Goal: Task Accomplishment & Management: Complete application form

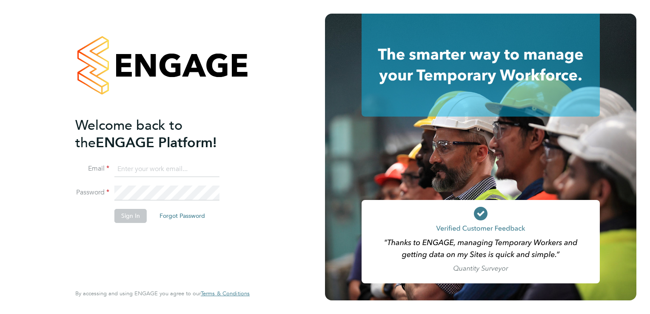
type input "[EMAIL_ADDRESS][DOMAIN_NAME]"
click at [277, 198] on div "Welcome back to the ENGAGE Platform! Email [EMAIL_ADDRESS][DOMAIN_NAME] Passwor…" at bounding box center [162, 157] width 325 height 314
click at [128, 216] on button "Sign In" at bounding box center [130, 216] width 32 height 14
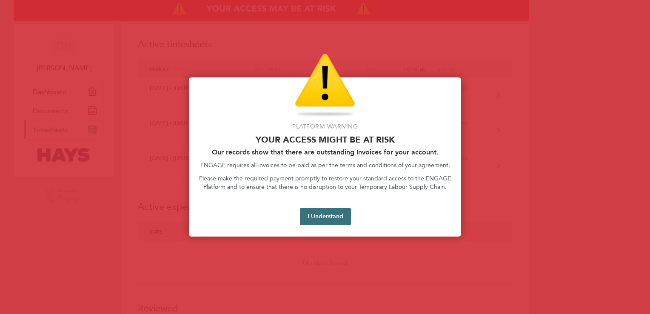
click at [332, 218] on button "I Understand" at bounding box center [325, 216] width 51 height 17
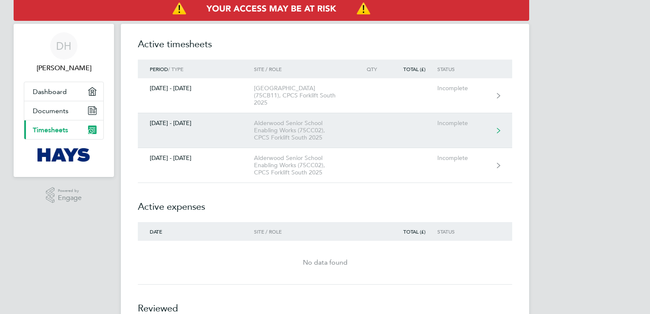
click at [501, 123] on link "[DATE] - [DATE] [GEOGRAPHIC_DATA] Enabling Works (75CC02), CPCS Forklift South …" at bounding box center [325, 130] width 374 height 35
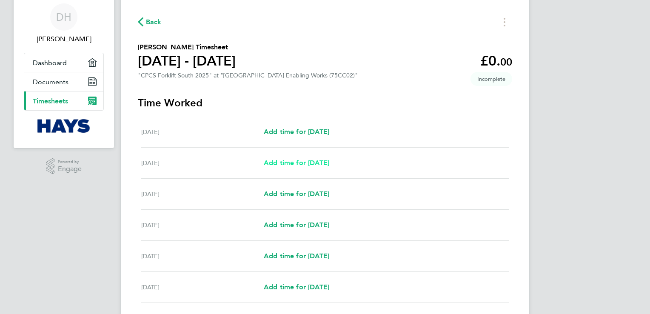
scroll to position [43, 0]
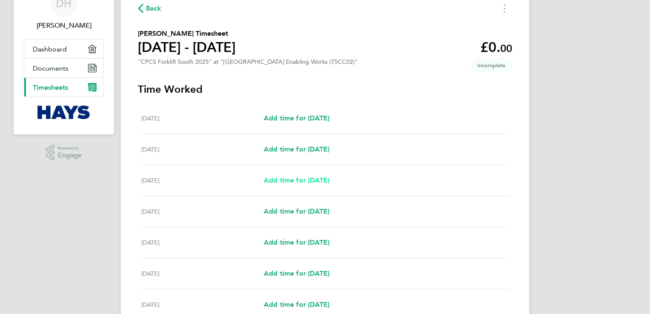
click at [275, 180] on span "Add time for [DATE]" at bounding box center [296, 180] width 65 height 8
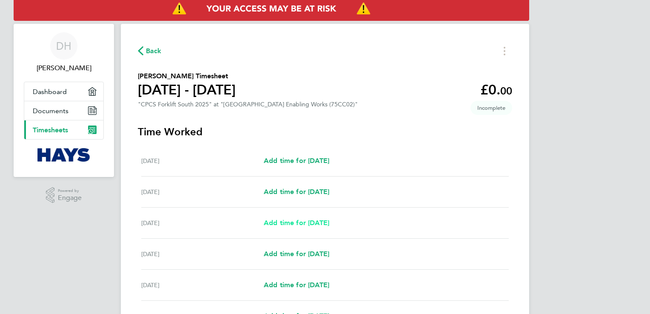
select select "60"
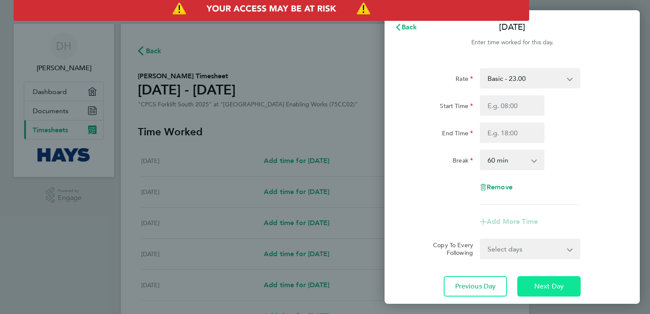
click at [545, 285] on span "Next Day" at bounding box center [548, 286] width 29 height 9
select select "60"
click at [546, 283] on span "Next Day" at bounding box center [548, 286] width 29 height 9
select select "60"
click at [548, 287] on span "Next Day" at bounding box center [548, 286] width 29 height 9
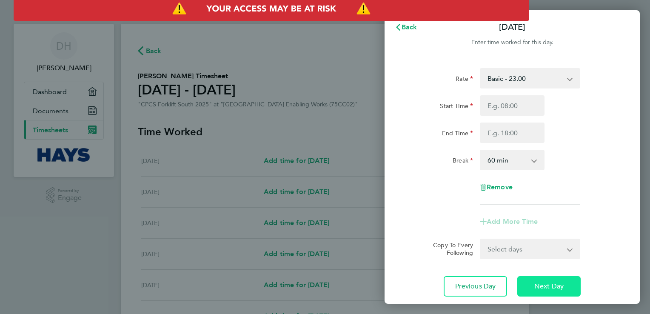
select select "60"
click at [548, 287] on span "Next Day" at bounding box center [548, 286] width 29 height 9
select select "60"
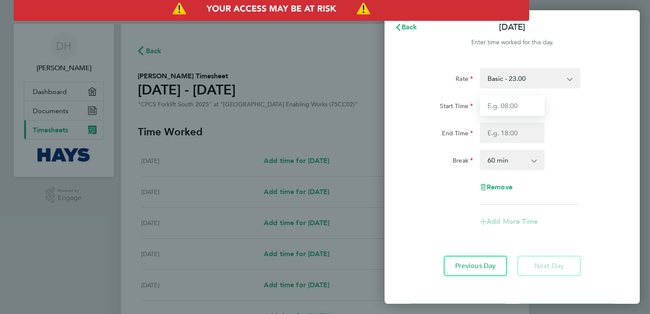
click at [507, 107] on input "Start Time" at bounding box center [512, 105] width 65 height 20
click at [348, 73] on div "Back [DATE] Enter time worked for this day. Rate Basic - 23.00 Overtime - 34.51…" at bounding box center [325, 157] width 650 height 314
click at [405, 29] on span "Back" at bounding box center [409, 27] width 16 height 8
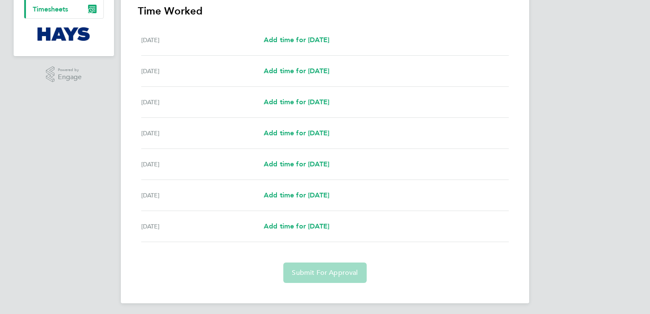
scroll to position [123, 0]
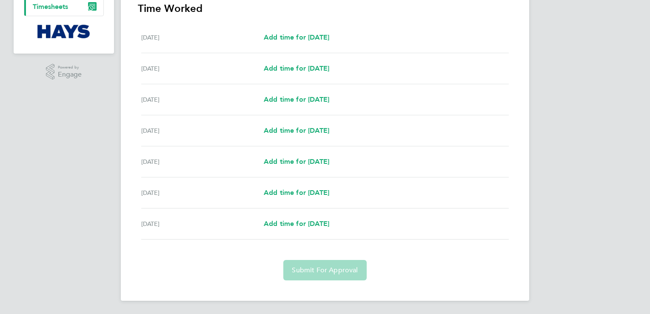
click at [373, 173] on div "[DATE] Add time for [DATE] Add time for [DATE]" at bounding box center [324, 161] width 367 height 31
click at [226, 192] on div "[DATE]" at bounding box center [202, 193] width 122 height 10
click at [223, 222] on div "[DATE]" at bounding box center [202, 224] width 122 height 10
click at [415, 198] on div "[DATE] Add time for [DATE] Add time for [DATE]" at bounding box center [324, 192] width 367 height 31
click at [311, 131] on span "Add time for [DATE]" at bounding box center [296, 130] width 65 height 8
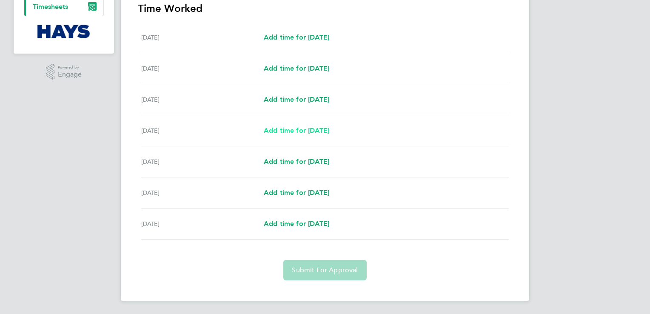
select select "60"
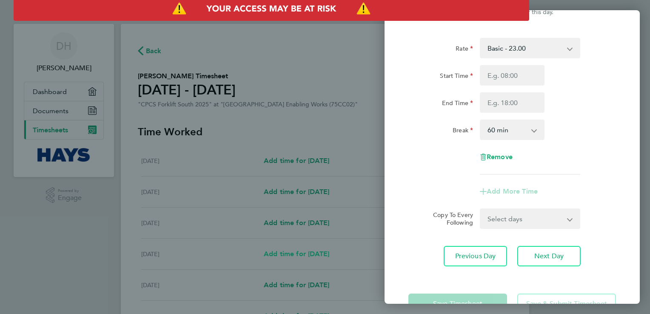
scroll to position [57, 0]
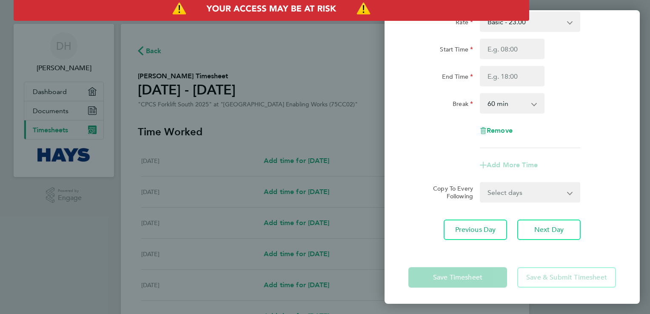
click at [571, 276] on app-form-button "Save & Submit Timesheet" at bounding box center [564, 277] width 104 height 20
click at [481, 277] on app-form-button "Save Timesheet" at bounding box center [460, 277] width 104 height 20
click at [48, 265] on div "Back [DATE] Enter time worked for this day. Rate Basic - 23.00 Overtime - 34.51…" at bounding box center [325, 157] width 650 height 314
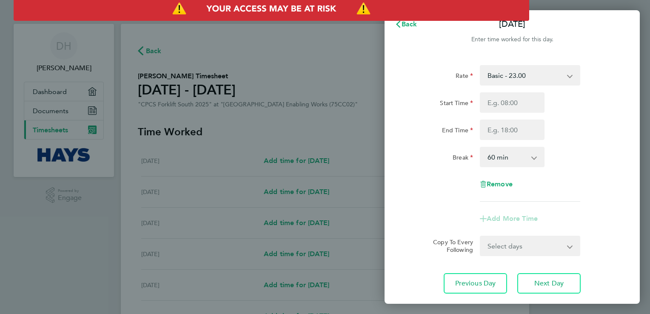
scroll to position [0, 0]
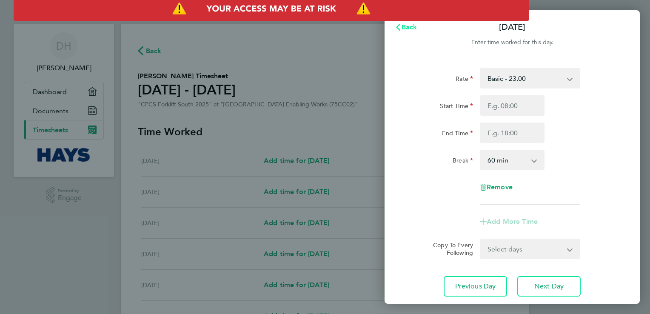
click at [402, 31] on span "Back" at bounding box center [409, 27] width 16 height 8
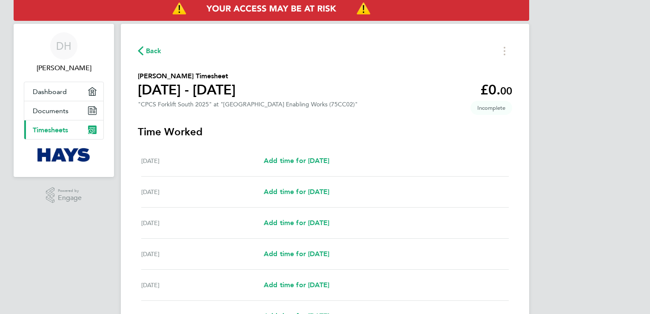
click at [60, 131] on span "Timesheets" at bounding box center [50, 130] width 35 height 8
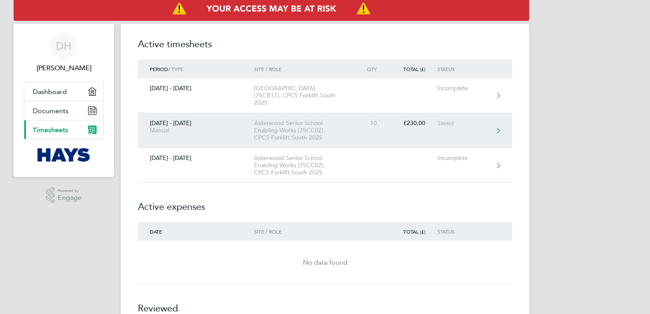
click at [450, 119] on div "Saved" at bounding box center [463, 122] width 52 height 7
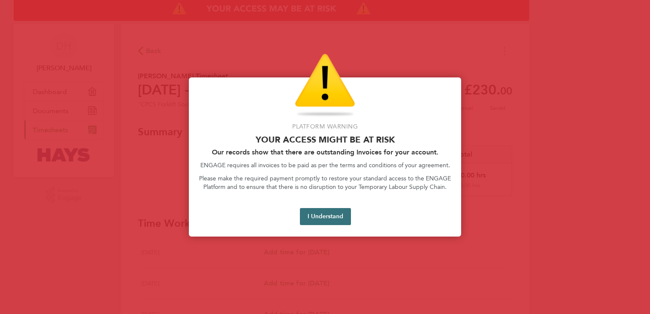
click at [304, 212] on button "I Understand" at bounding box center [325, 216] width 51 height 17
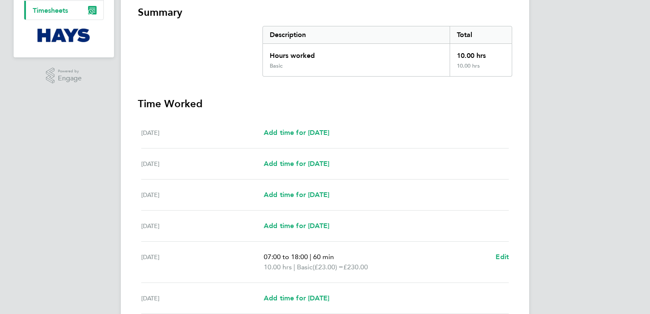
scroll to position [128, 0]
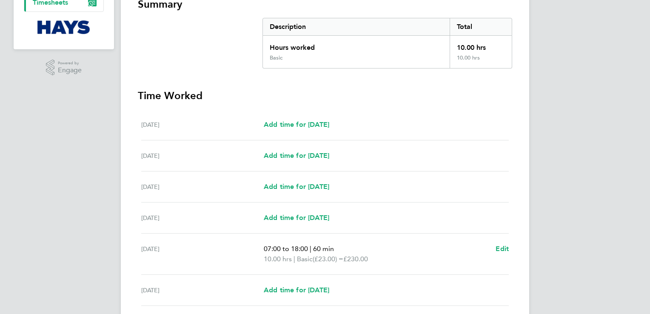
click at [316, 257] on span "(£23.00) =" at bounding box center [328, 259] width 31 height 8
click at [501, 247] on span "Edit" at bounding box center [501, 249] width 13 height 8
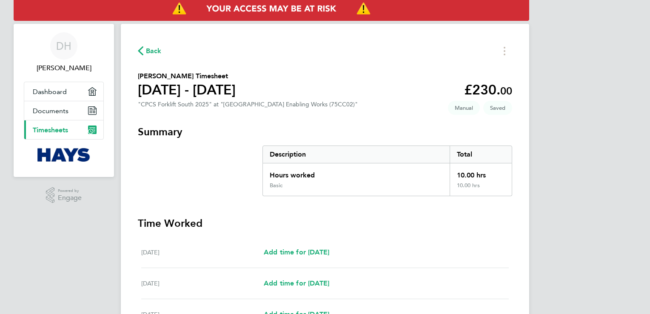
select select "60"
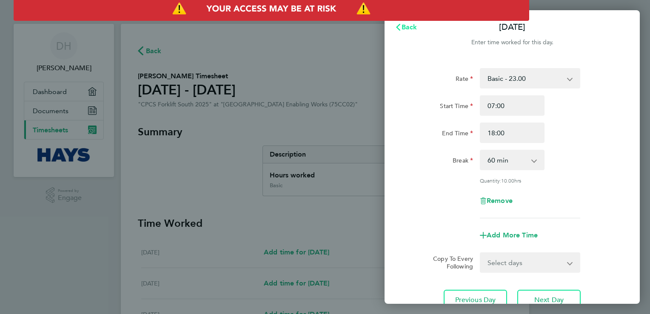
click at [403, 25] on span "Back" at bounding box center [409, 27] width 16 height 8
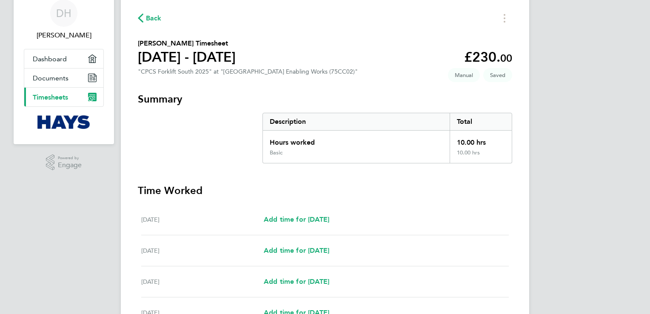
scroll to position [85, 0]
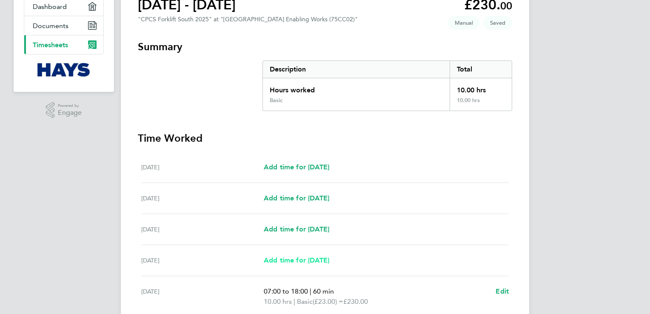
click at [301, 262] on span "Add time for [DATE]" at bounding box center [296, 260] width 65 height 8
select select "60"
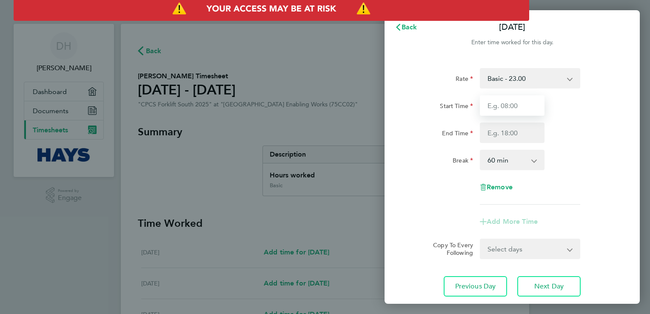
click at [518, 105] on input "Start Time" at bounding box center [512, 105] width 65 height 20
click at [502, 109] on input "Start Time" at bounding box center [512, 105] width 65 height 20
click at [513, 103] on input "Start Time" at bounding box center [512, 105] width 65 height 20
type input "07:00"
click at [561, 135] on div "End Time" at bounding box center [512, 132] width 214 height 20
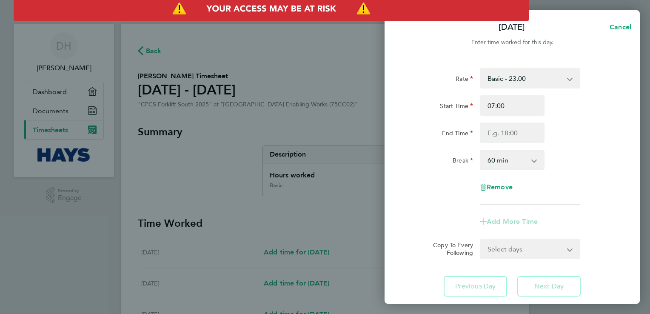
click at [588, 156] on div "Break 0 min 15 min 30 min 45 min 60 min 75 min 90 min" at bounding box center [512, 160] width 214 height 20
click at [600, 247] on div "Copy To Every Following Select days Day [DATE] [DATE] [DATE]" at bounding box center [512, 249] width 214 height 20
click at [568, 181] on div "Remove" at bounding box center [512, 187] width 214 height 20
click at [520, 82] on select "Basic - 23.00 Overtime - 34.51" at bounding box center [525, 78] width 88 height 19
select select "60"
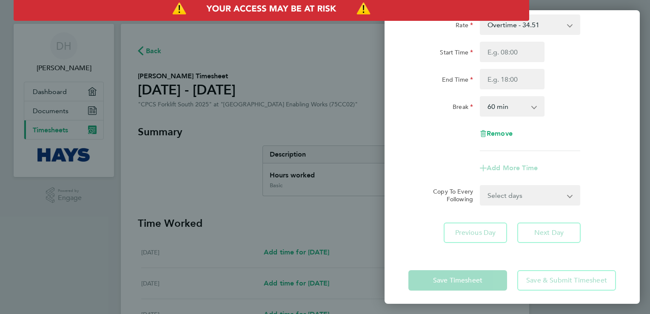
scroll to position [57, 0]
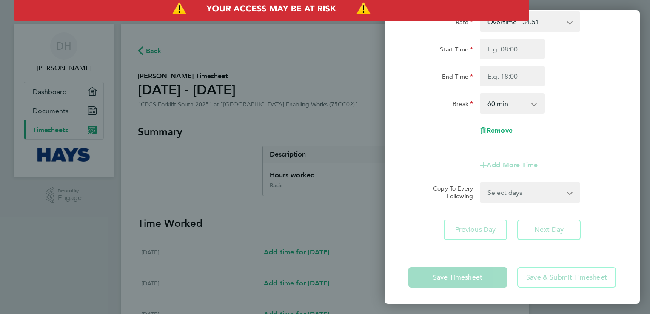
click at [474, 280] on app-form-button "Save Timesheet" at bounding box center [460, 277] width 104 height 20
click at [531, 250] on div "Save Timesheet Save & Submit Timesheet" at bounding box center [511, 277] width 255 height 54
click at [577, 196] on app-icon-cross-button at bounding box center [575, 192] width 10 height 19
click at [569, 195] on select "Select days Day [DATE] [DATE] [DATE]" at bounding box center [525, 192] width 89 height 19
select select "WED"
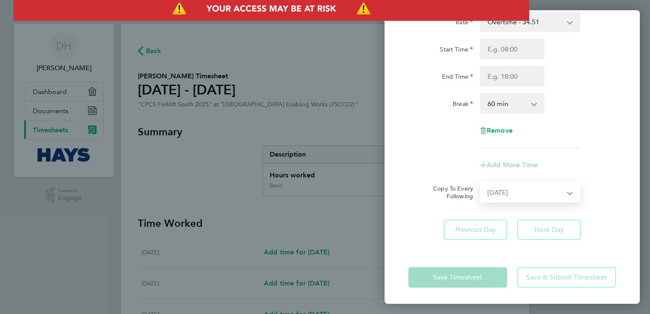
click at [481, 183] on select "Select days Day [DATE] [DATE] [DATE]" at bounding box center [525, 192] width 89 height 19
select select "[DATE]"
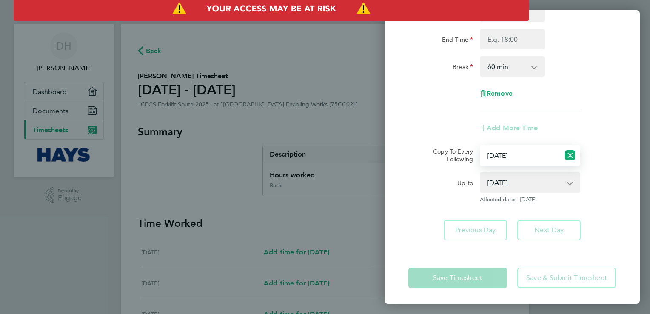
scroll to position [94, 0]
click at [591, 118] on div "Add More Time" at bounding box center [512, 127] width 214 height 20
click at [590, 37] on div "End Time" at bounding box center [512, 38] width 214 height 20
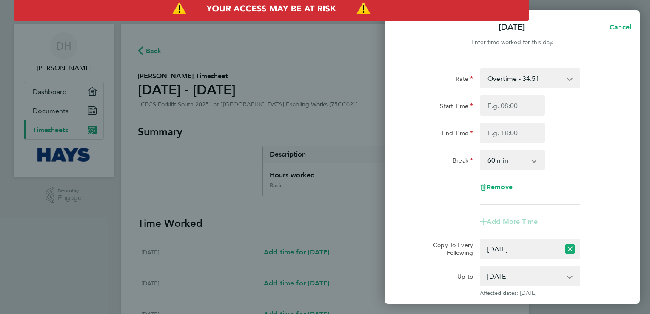
click at [406, 38] on div "Enter time worked for this day." at bounding box center [511, 42] width 255 height 10
drag, startPoint x: 405, startPoint y: 38, endPoint x: 405, endPoint y: 43, distance: 4.7
click at [405, 37] on div "Enter time worked for this day." at bounding box center [511, 42] width 255 height 10
click at [340, 67] on div "[DATE] Cancel Enter time worked for this day. Rate Overtime - 34.51 Basic - 23.…" at bounding box center [325, 157] width 650 height 314
click at [408, 23] on div "[DATE] Cancel" at bounding box center [511, 27] width 255 height 20
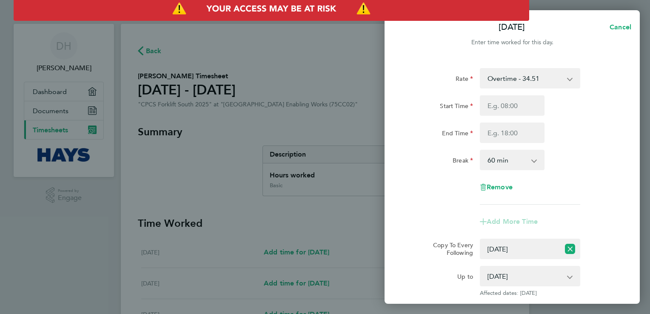
click at [411, 28] on div "[DATE] Cancel" at bounding box center [511, 27] width 255 height 20
click at [301, 125] on div "[DATE] Cancel Enter time worked for this day. Rate Overtime - 34.51 Basic - 23.…" at bounding box center [325, 157] width 650 height 314
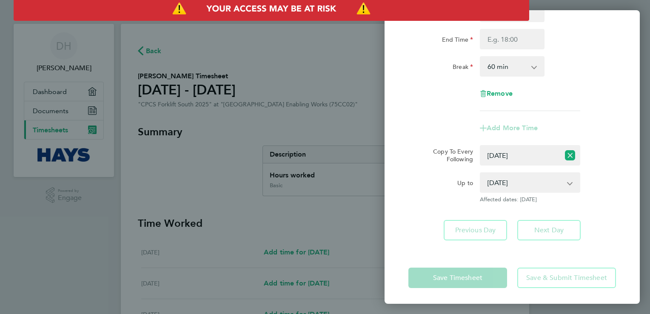
scroll to position [94, 0]
click at [519, 128] on app-form-button "Add More Time" at bounding box center [512, 127] width 65 height 7
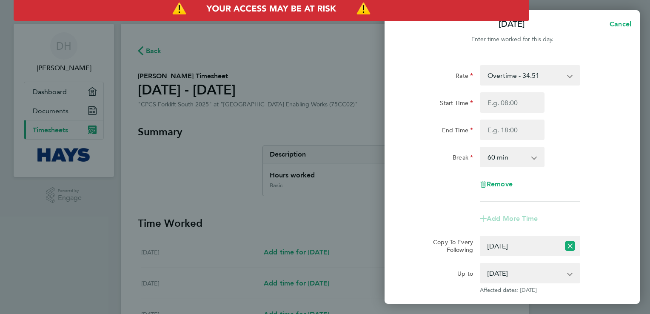
scroll to position [0, 0]
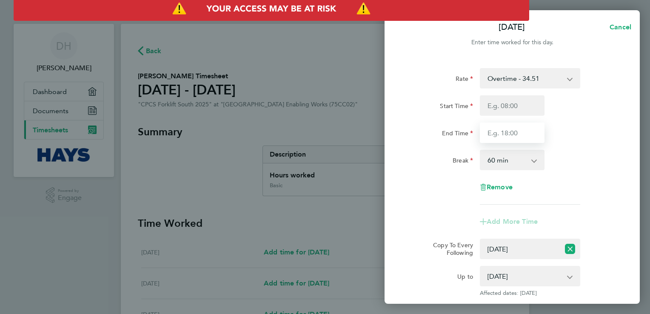
click at [523, 132] on input "End Time" at bounding box center [512, 132] width 65 height 20
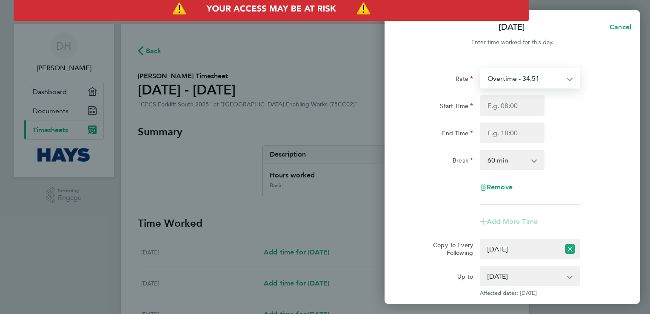
click at [567, 77] on select "Overtime - 34.51 Basic - 23.00" at bounding box center [525, 78] width 88 height 19
select select "60"
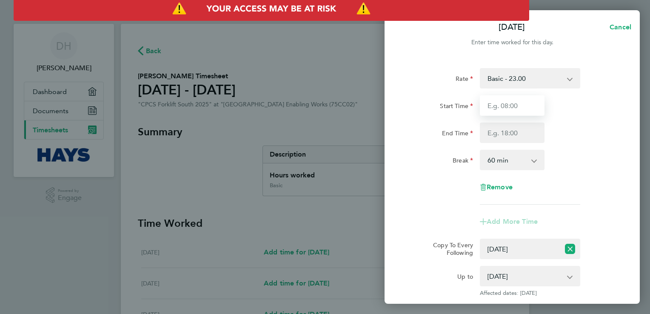
click at [519, 106] on input "Start Time" at bounding box center [512, 105] width 65 height 20
click at [573, 79] on app-icon-cross-button at bounding box center [574, 78] width 10 height 19
click at [572, 80] on app-icon-cross-button at bounding box center [574, 78] width 10 height 19
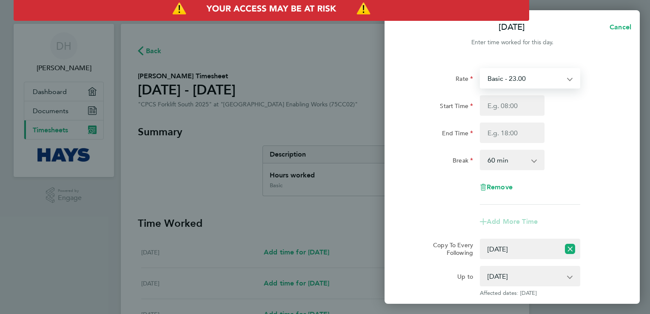
click at [568, 80] on select "Basic - 23.00 Overtime - 34.51" at bounding box center [525, 78] width 88 height 19
select select "60"
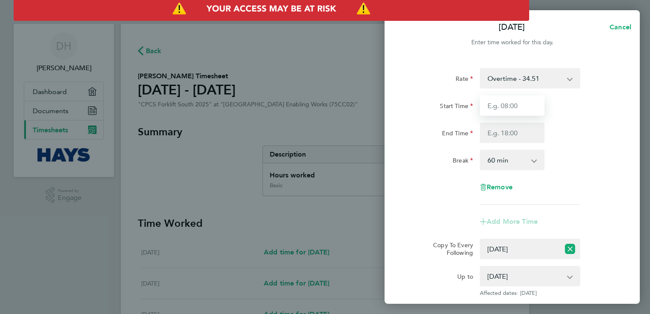
click at [524, 107] on input "Start Time" at bounding box center [512, 105] width 65 height 20
click at [569, 250] on icon "Reset selection" at bounding box center [570, 249] width 10 height 10
select select "0: null"
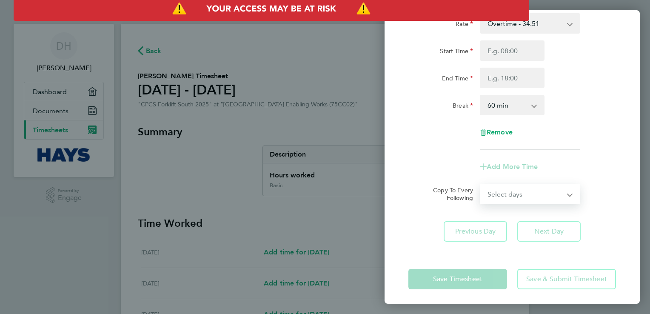
scroll to position [57, 0]
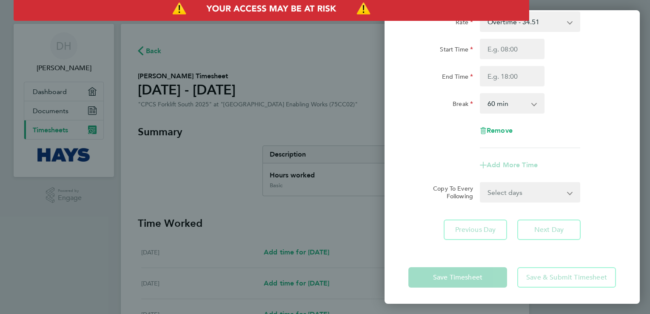
click at [459, 281] on app-form-button "Save Timesheet" at bounding box center [460, 277] width 104 height 20
click at [466, 280] on app-form-button "Save Timesheet" at bounding box center [460, 277] width 104 height 20
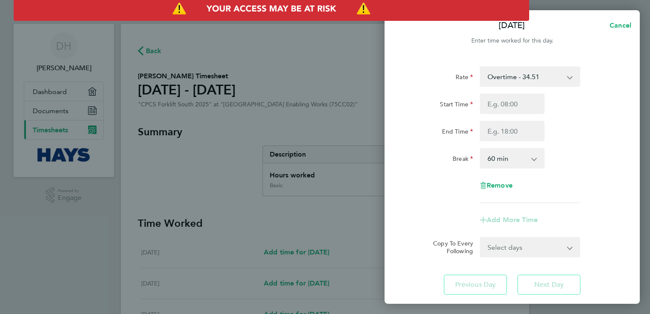
scroll to position [0, 0]
click at [618, 27] on span "Cancel" at bounding box center [619, 27] width 24 height 8
select select "60"
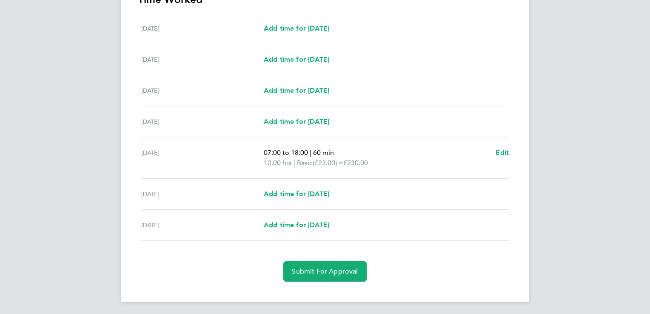
scroll to position [225, 0]
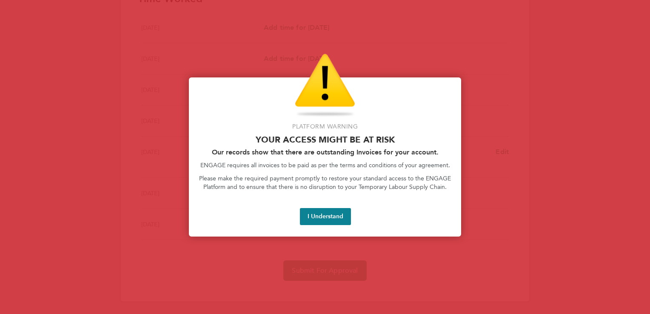
click at [313, 212] on button "I Understand" at bounding box center [325, 216] width 51 height 17
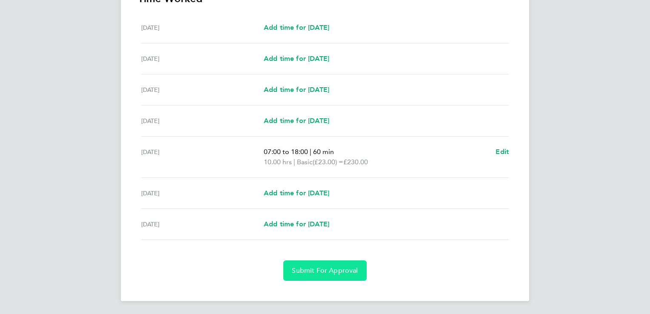
drag, startPoint x: 317, startPoint y: 274, endPoint x: 486, endPoint y: 246, distance: 172.0
click at [486, 246] on section "Time Worked [DATE] Add time for [DATE] Add time for [DATE] [DATE] Add time for …" at bounding box center [325, 136] width 374 height 289
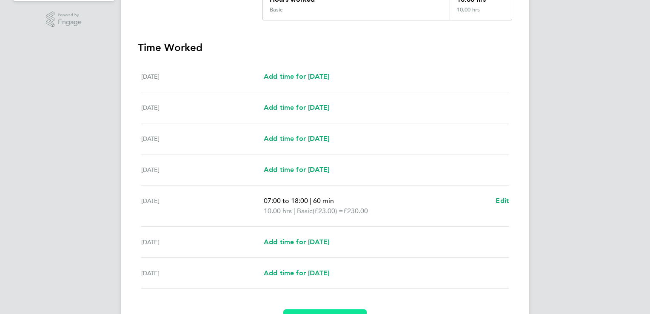
scroll to position [97, 0]
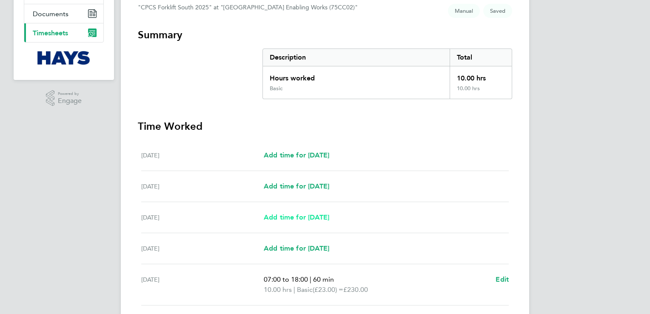
click at [304, 217] on span "Add time for [DATE]" at bounding box center [296, 217] width 65 height 8
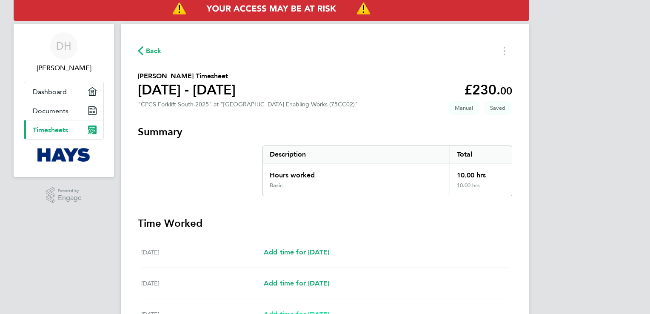
select select "60"
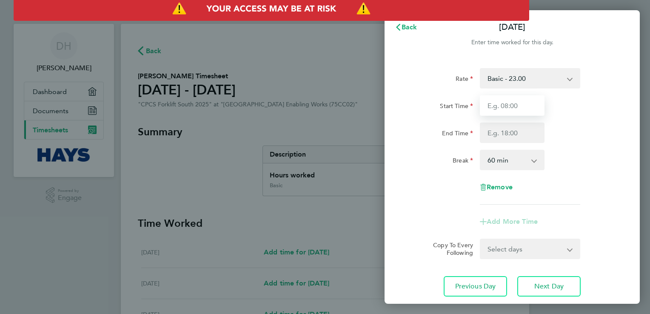
click at [523, 105] on input "Start Time" at bounding box center [512, 105] width 65 height 20
drag, startPoint x: 523, startPoint y: 105, endPoint x: 472, endPoint y: 115, distance: 52.3
click at [472, 115] on div "Start Time" at bounding box center [512, 105] width 214 height 20
type input "07:00"
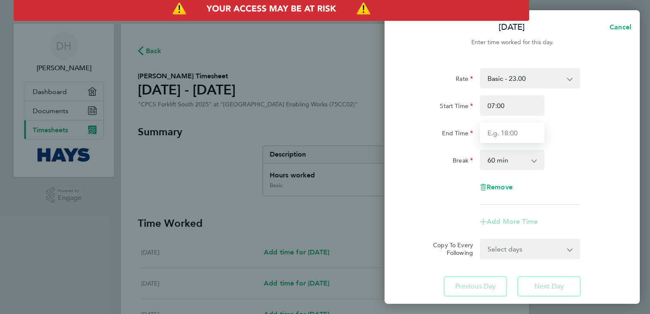
click at [523, 127] on input "End Time" at bounding box center [512, 132] width 65 height 20
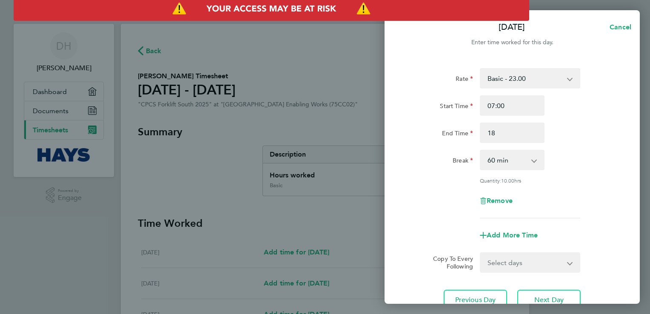
type input "18:00"
click at [569, 132] on div "End Time 18:00" at bounding box center [512, 132] width 214 height 20
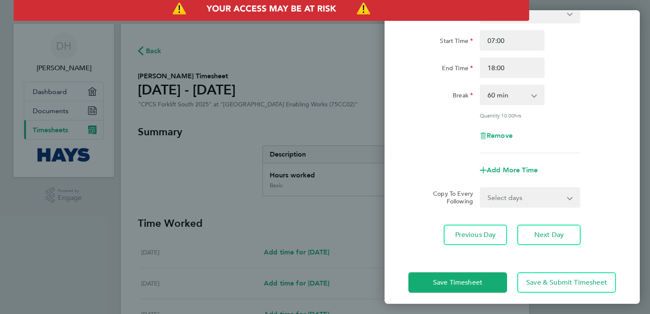
scroll to position [70, 0]
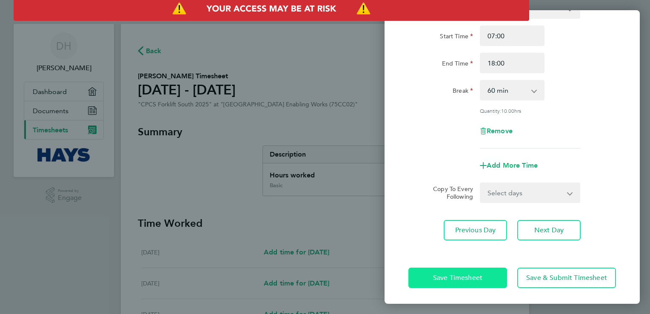
click at [462, 276] on span "Save Timesheet" at bounding box center [457, 277] width 49 height 9
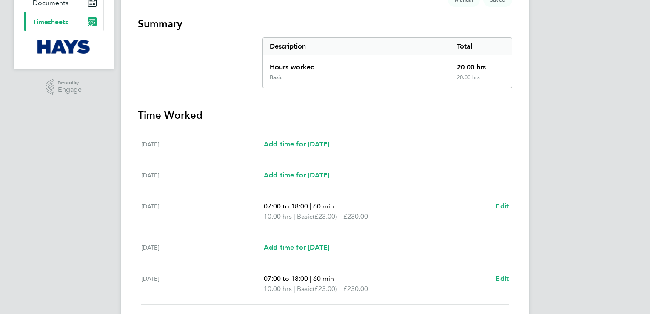
scroll to position [170, 0]
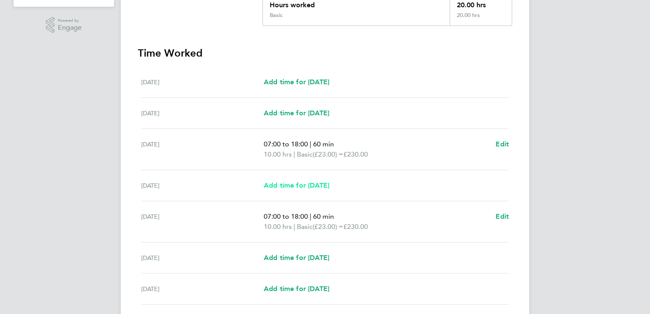
click at [293, 186] on span "Add time for [DATE]" at bounding box center [296, 185] width 65 height 8
select select "60"
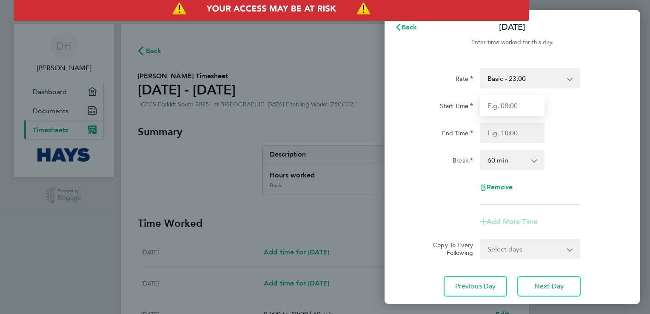
click at [506, 108] on input "Start Time" at bounding box center [512, 105] width 65 height 20
type input "07:00"
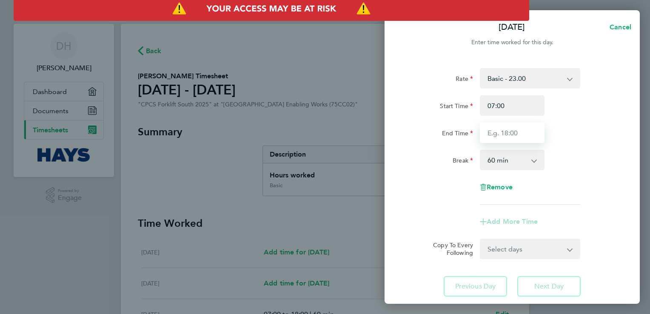
click at [501, 133] on input "End Time" at bounding box center [512, 132] width 65 height 20
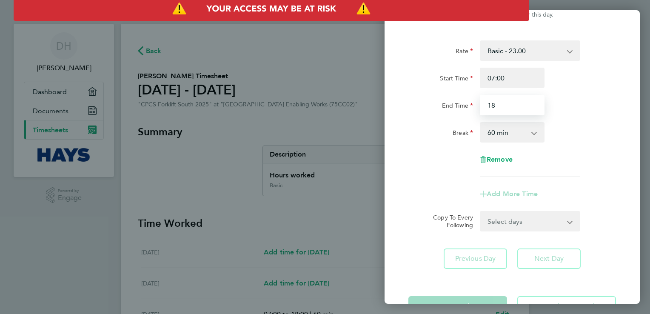
scroll to position [43, 0]
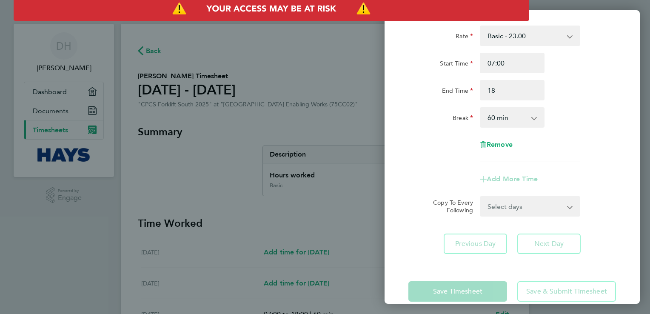
type input "18:00"
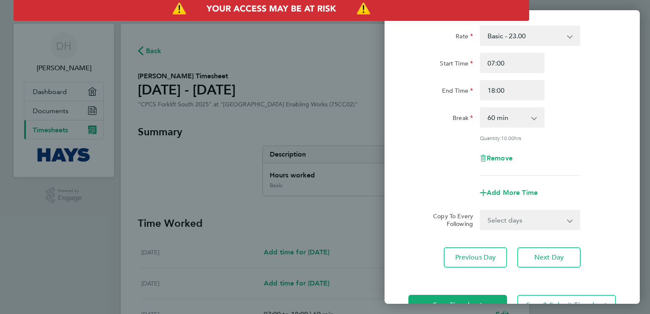
click at [543, 144] on div "Rate Basic - 23.00 Overtime - 34.51 Start Time 07:00 End Time 18:00 Break 0 min…" at bounding box center [512, 101] width 208 height 150
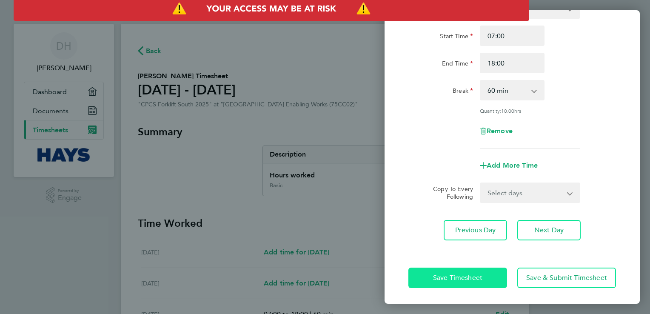
click at [473, 274] on span "Save Timesheet" at bounding box center [457, 277] width 49 height 9
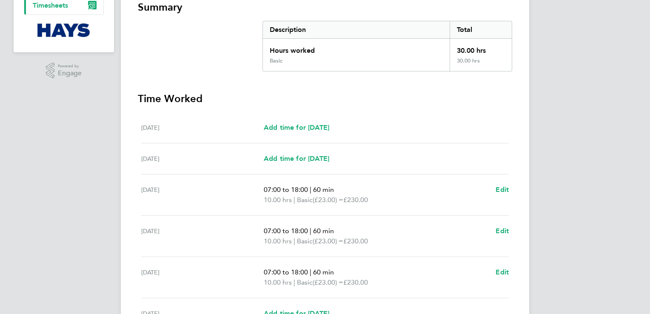
scroll to position [128, 0]
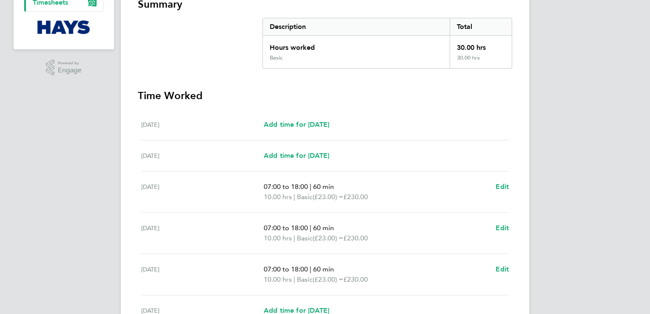
click at [283, 192] on p "10.00 hrs | Basic (£23.00) = £230.00" at bounding box center [376, 197] width 225 height 10
click at [317, 185] on span "60 min" at bounding box center [323, 186] width 21 height 8
click at [506, 185] on span "Edit" at bounding box center [501, 186] width 13 height 8
select select "60"
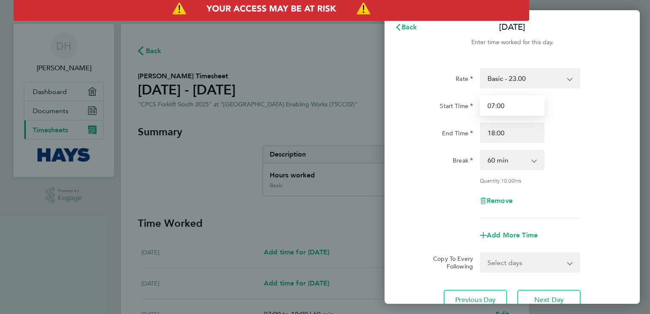
click at [506, 103] on input "07:00" at bounding box center [512, 105] width 65 height 20
type input "0"
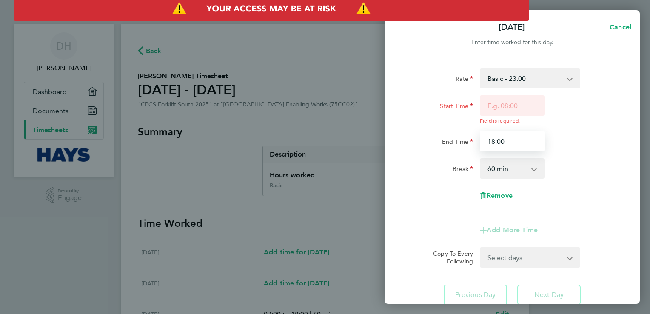
click at [512, 131] on input "18:00" at bounding box center [512, 141] width 65 height 20
type input "1"
click at [569, 195] on div "Remove" at bounding box center [512, 195] width 214 height 20
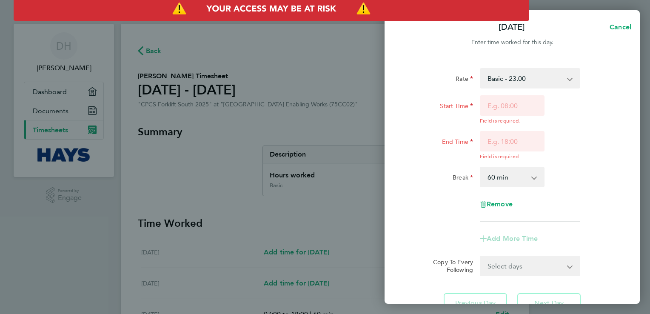
click at [565, 176] on div "Break 0 min 15 min 30 min 45 min 60 min 75 min 90 min" at bounding box center [512, 177] width 214 height 20
click at [566, 185] on div "Break 0 min 15 min 30 min 45 min 60 min 75 min 90 min" at bounding box center [512, 177] width 214 height 20
click at [503, 105] on input "Start Time" at bounding box center [512, 105] width 65 height 20
type input "08:00"
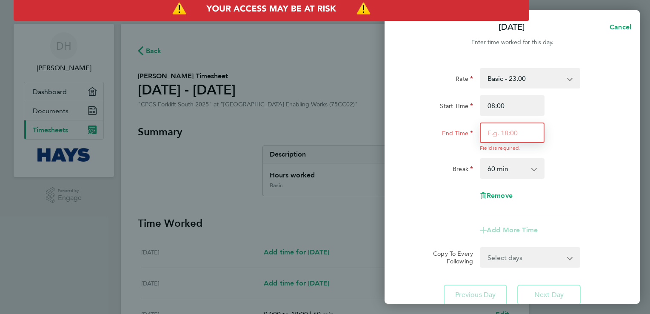
click at [507, 143] on div "Field is required." at bounding box center [512, 136] width 65 height 29
type input "18:00"
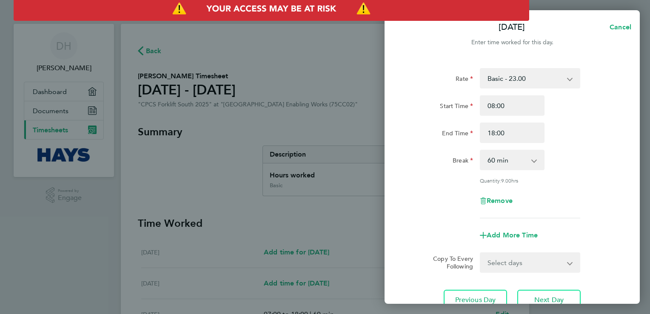
click at [569, 152] on div "Rate Basic - 23.00 Overtime - 34.51 Start Time 08:00 End Time 18:00 Break 0 min…" at bounding box center [512, 143] width 208 height 150
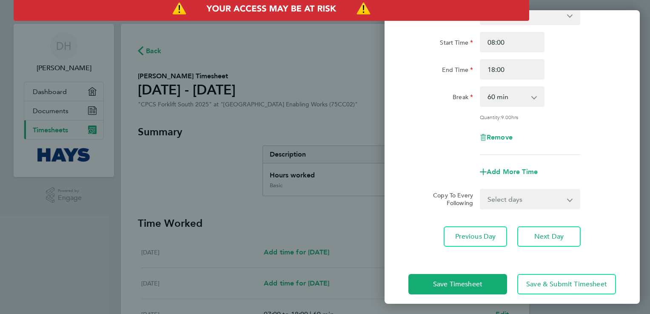
scroll to position [70, 0]
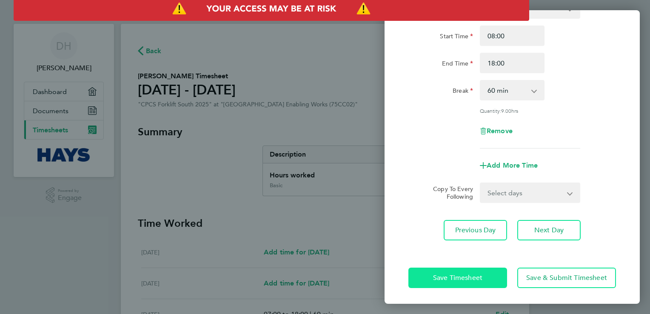
click at [472, 275] on span "Save Timesheet" at bounding box center [457, 277] width 49 height 9
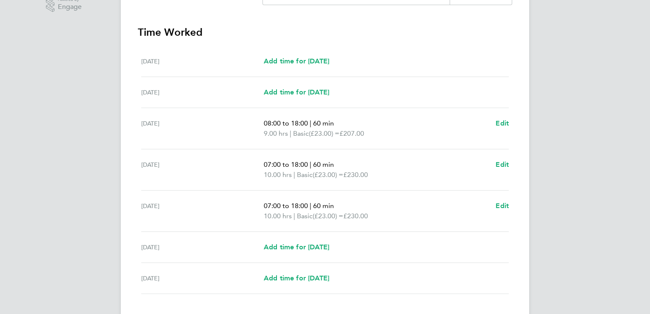
scroll to position [213, 0]
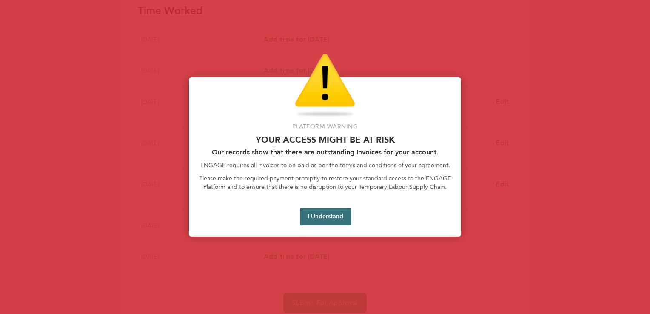
click at [338, 221] on button "I Understand" at bounding box center [325, 216] width 51 height 17
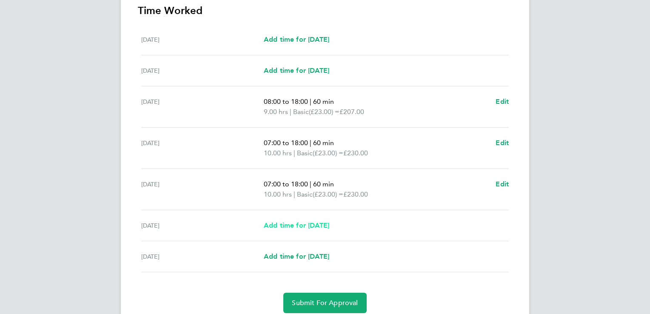
click at [296, 225] on span "Add time for [DATE]" at bounding box center [296, 225] width 65 height 8
select select "60"
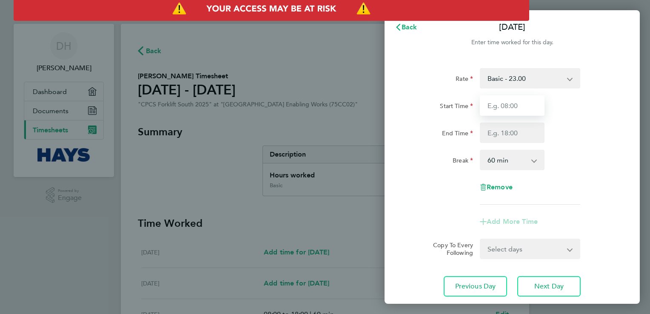
click at [503, 105] on input "Start Time" at bounding box center [512, 105] width 65 height 20
type input "07:00"
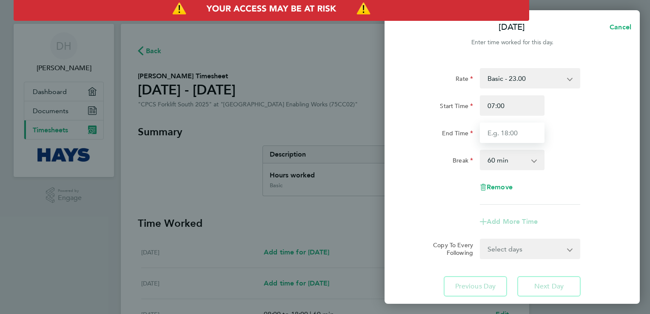
click at [506, 135] on input "End Time" at bounding box center [512, 132] width 65 height 20
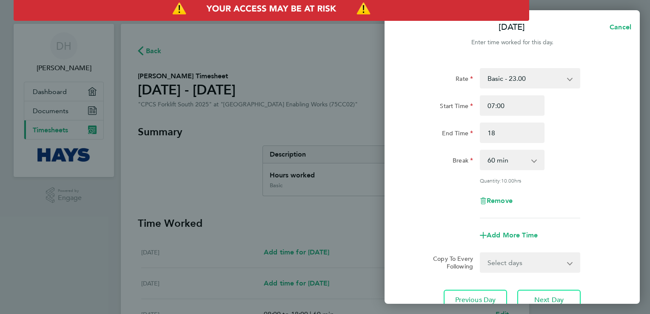
type input "18:00"
click at [570, 157] on div "Break 0 min 15 min 30 min 45 min 60 min 75 min 90 min" at bounding box center [512, 160] width 214 height 20
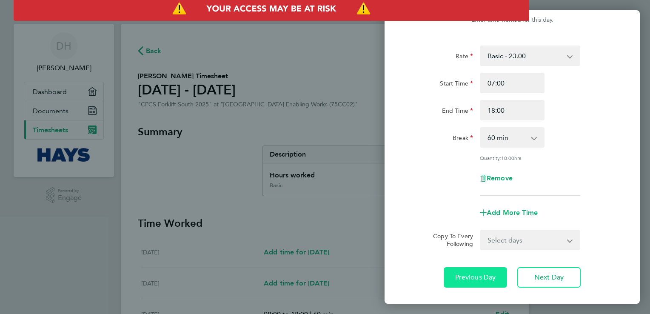
scroll to position [70, 0]
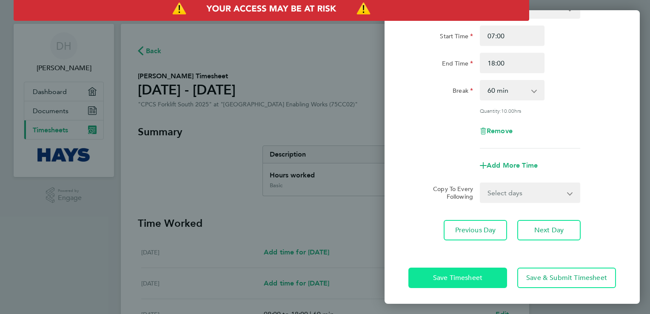
click at [468, 277] on span "Save Timesheet" at bounding box center [457, 277] width 49 height 9
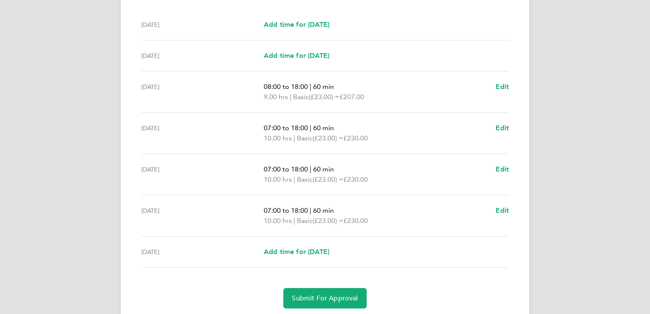
scroll to position [255, 0]
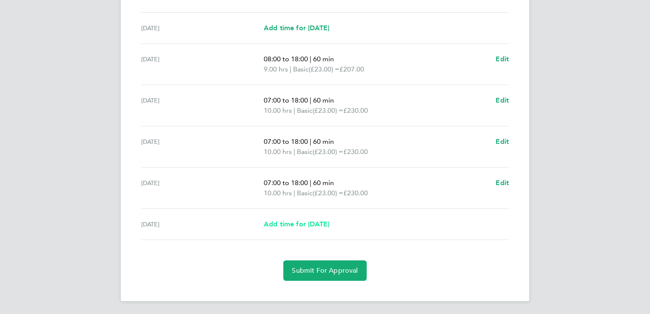
click at [296, 227] on span "Add time for [DATE]" at bounding box center [296, 224] width 65 height 8
select select "60"
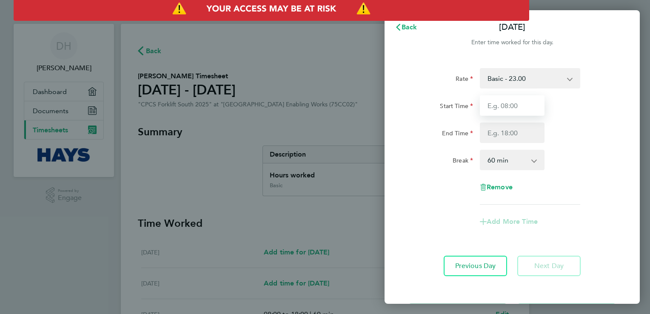
click at [510, 106] on input "Start Time" at bounding box center [512, 105] width 65 height 20
type input "07:00"
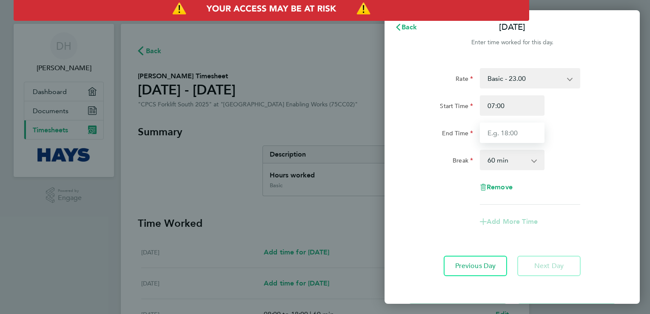
click at [483, 137] on input "End Time" at bounding box center [512, 132] width 65 height 20
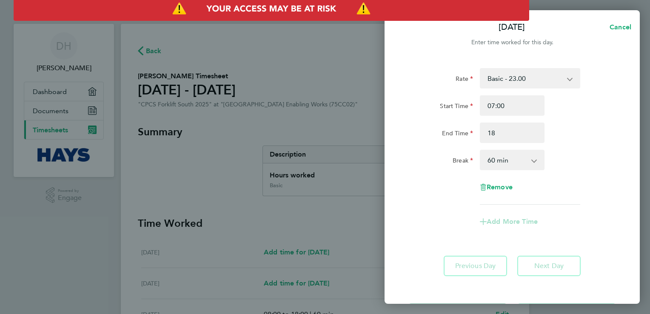
type input "18:00"
click at [593, 165] on div "Break 0 min 15 min 30 min 45 min 60 min 75 min 90 min" at bounding box center [512, 160] width 214 height 20
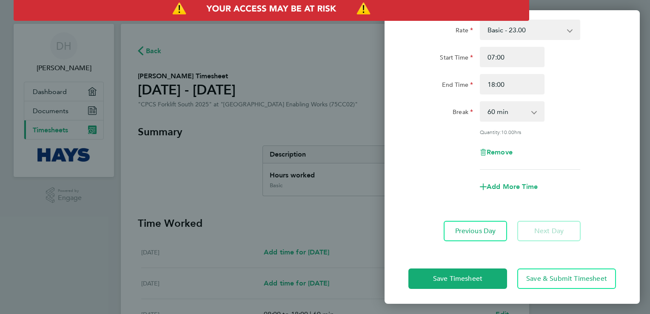
scroll to position [49, 0]
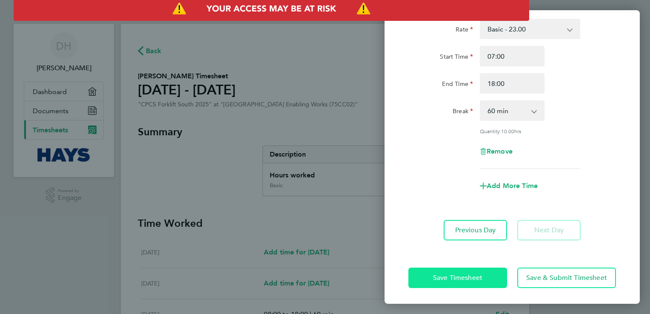
click at [463, 276] on span "Save Timesheet" at bounding box center [457, 277] width 49 height 9
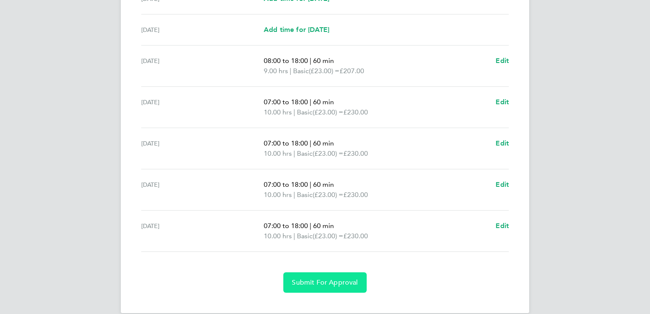
scroll to position [255, 0]
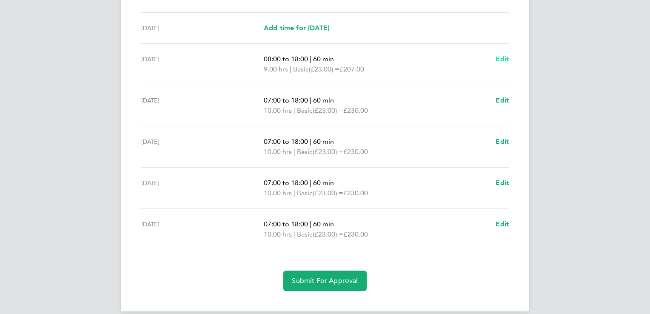
click at [500, 58] on span "Edit" at bounding box center [501, 59] width 13 height 8
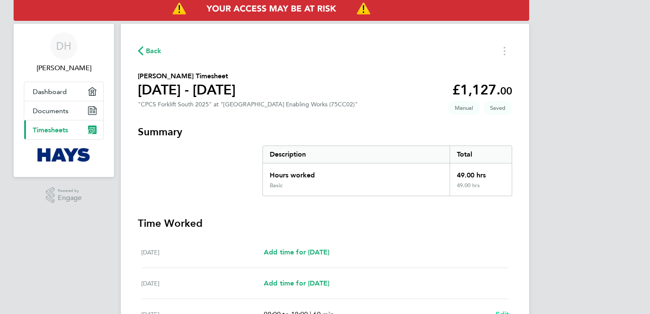
select select "60"
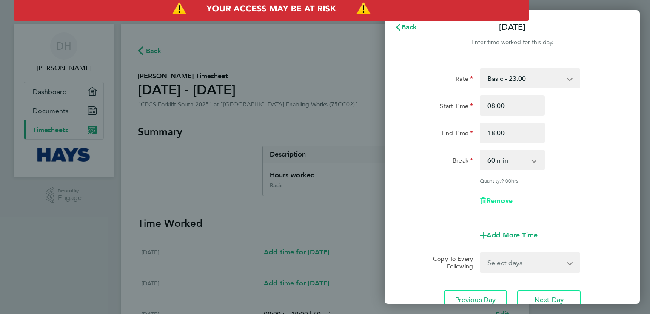
click at [503, 203] on span "Remove" at bounding box center [499, 200] width 26 height 8
select select "null"
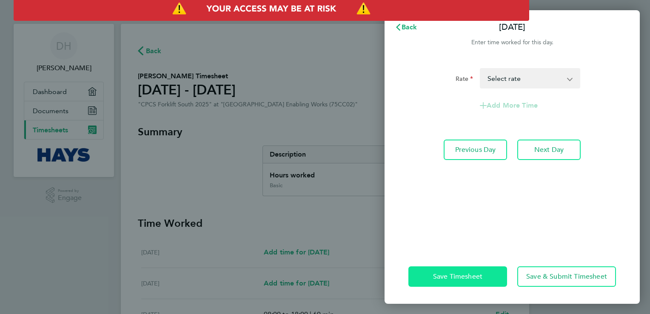
click at [469, 276] on span "Save Timesheet" at bounding box center [457, 276] width 49 height 9
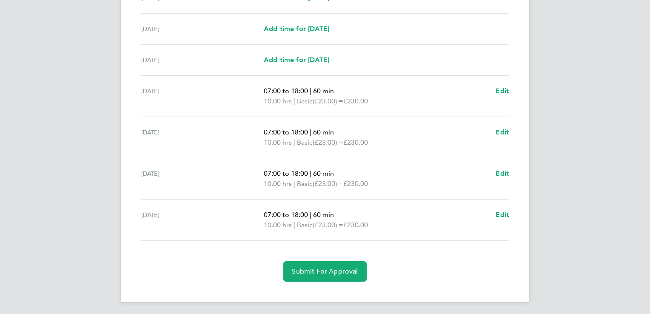
scroll to position [255, 0]
click at [304, 61] on span "Add time for [DATE]" at bounding box center [296, 59] width 65 height 8
select select "60"
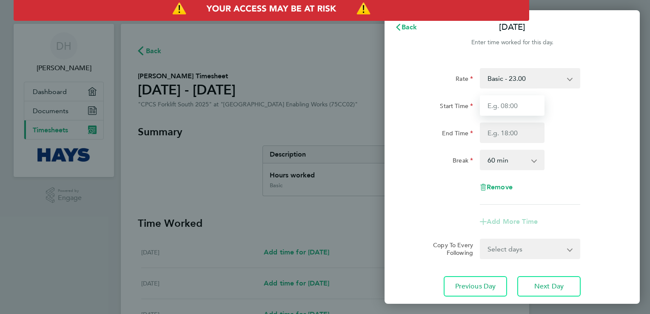
click at [509, 108] on input "Start Time" at bounding box center [512, 105] width 65 height 20
type input "08:00"
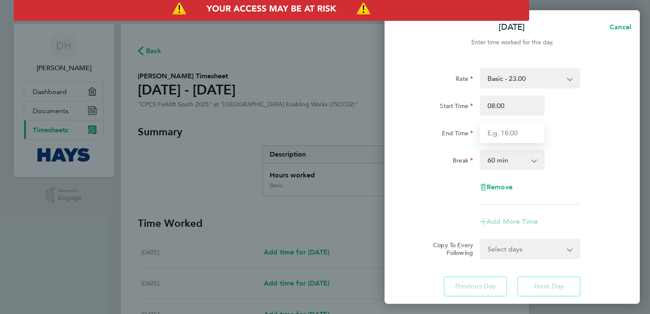
click at [497, 132] on input "End Time" at bounding box center [512, 132] width 65 height 20
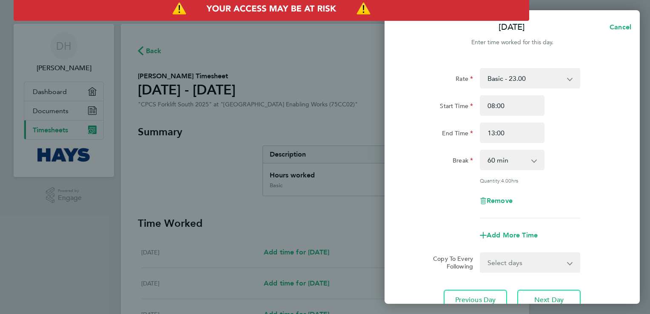
click at [549, 134] on div "End Time 13:00" at bounding box center [512, 132] width 214 height 20
click at [505, 131] on input "13:00" at bounding box center [512, 132] width 65 height 20
type input "1"
type input "14:00"
click at [582, 141] on div "End Time 14:00" at bounding box center [512, 132] width 214 height 20
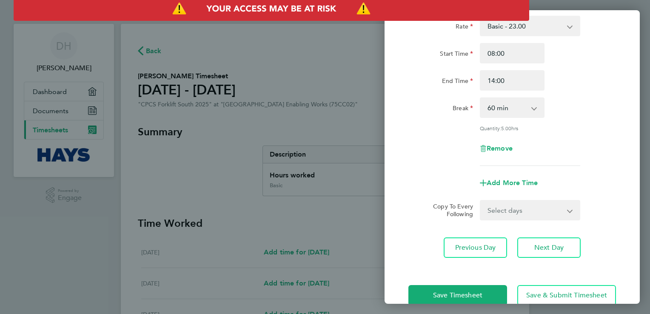
scroll to position [70, 0]
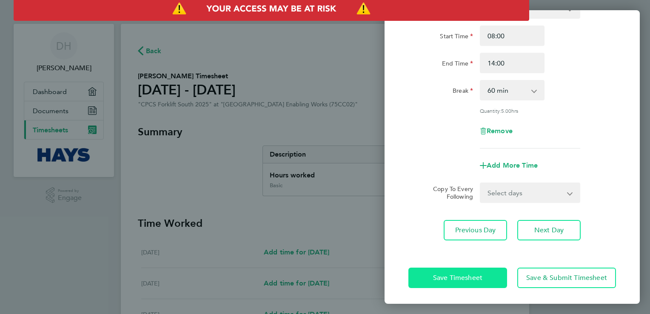
click at [471, 276] on span "Save Timesheet" at bounding box center [457, 277] width 49 height 9
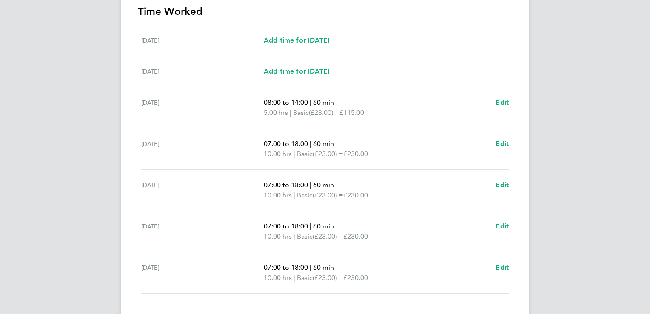
scroll to position [265, 0]
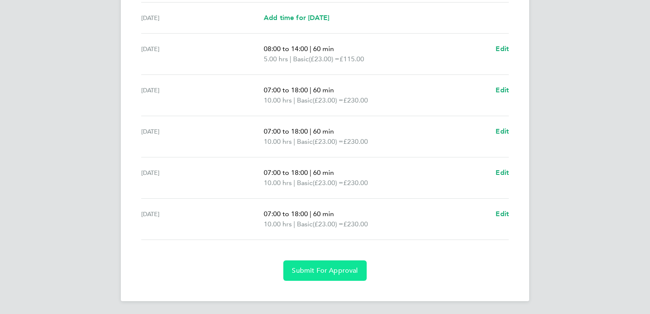
click at [333, 267] on span "Submit For Approval" at bounding box center [325, 270] width 66 height 9
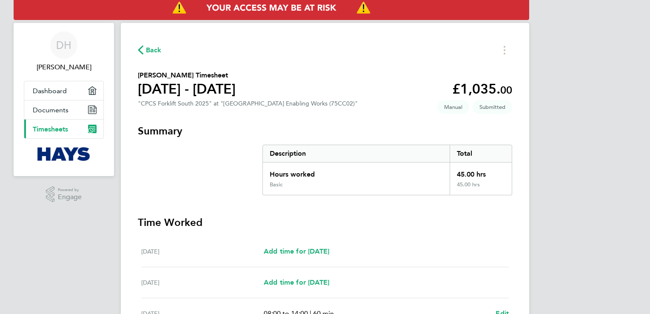
scroll to position [0, 0]
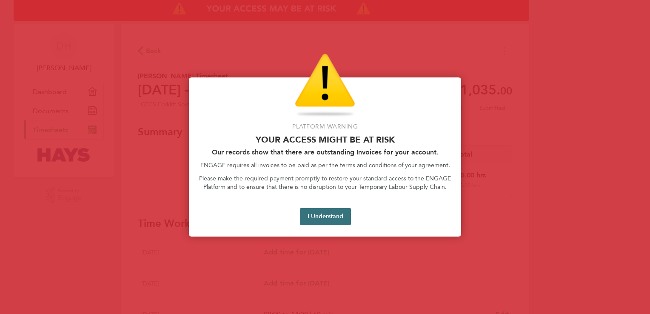
click at [340, 222] on button "I Understand" at bounding box center [325, 216] width 51 height 17
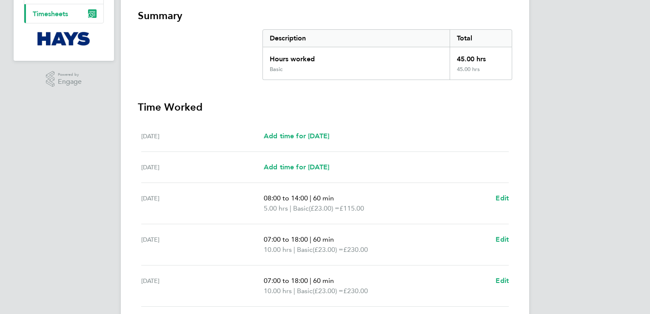
scroll to position [12, 0]
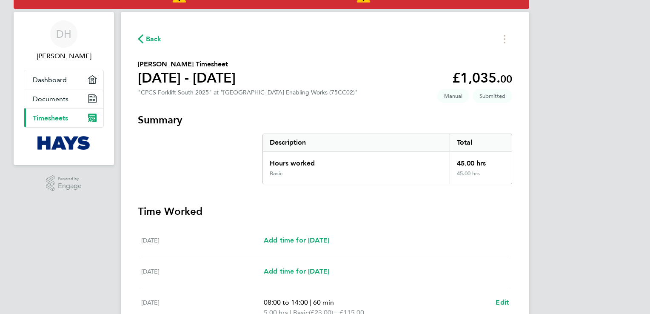
click at [54, 119] on span "Timesheets" at bounding box center [50, 118] width 35 height 8
